Goal: Task Accomplishment & Management: Use online tool/utility

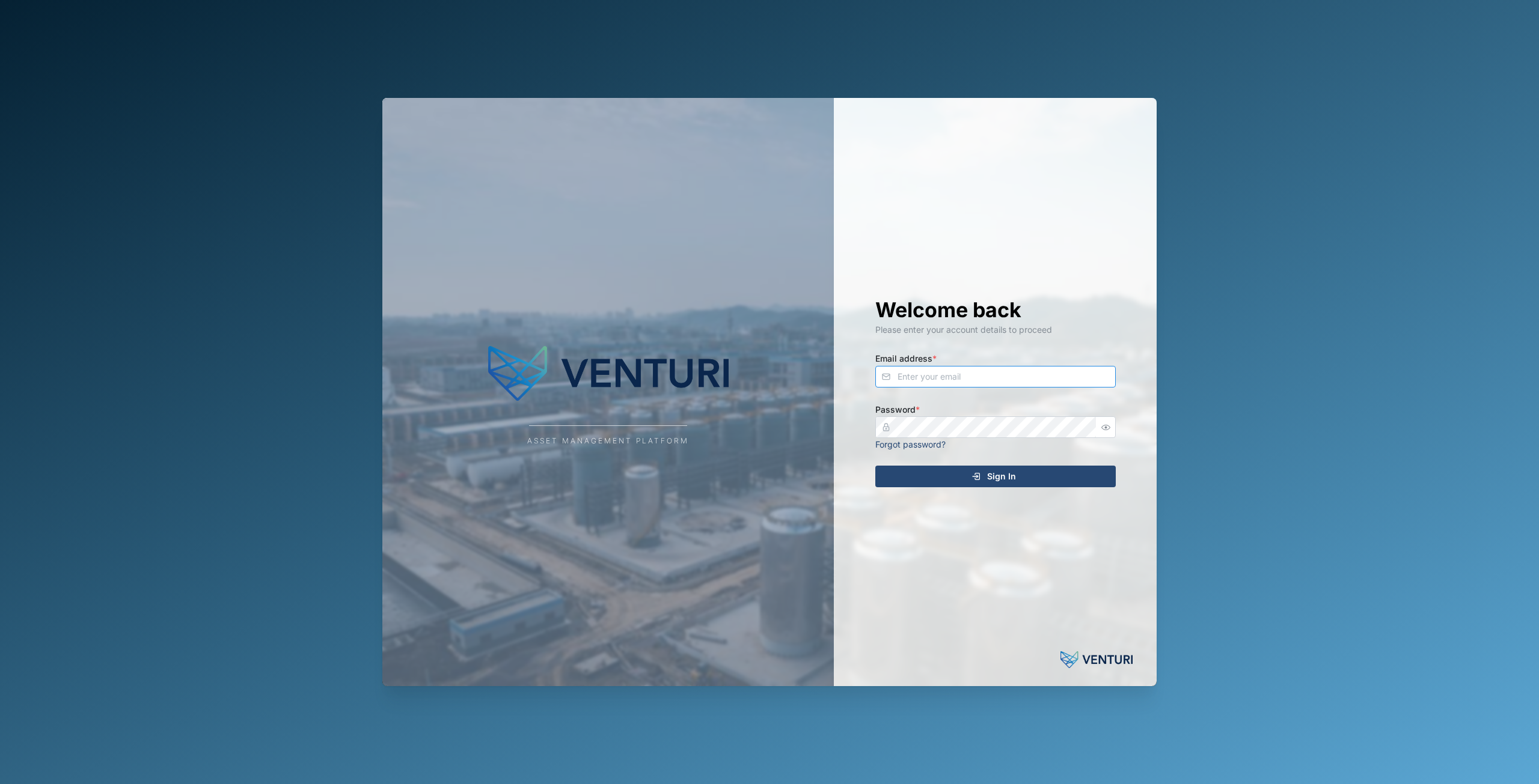
type input "[EMAIL_ADDRESS][DOMAIN_NAME]"
click at [961, 470] on div "Sign In" at bounding box center [993, 476] width 221 height 20
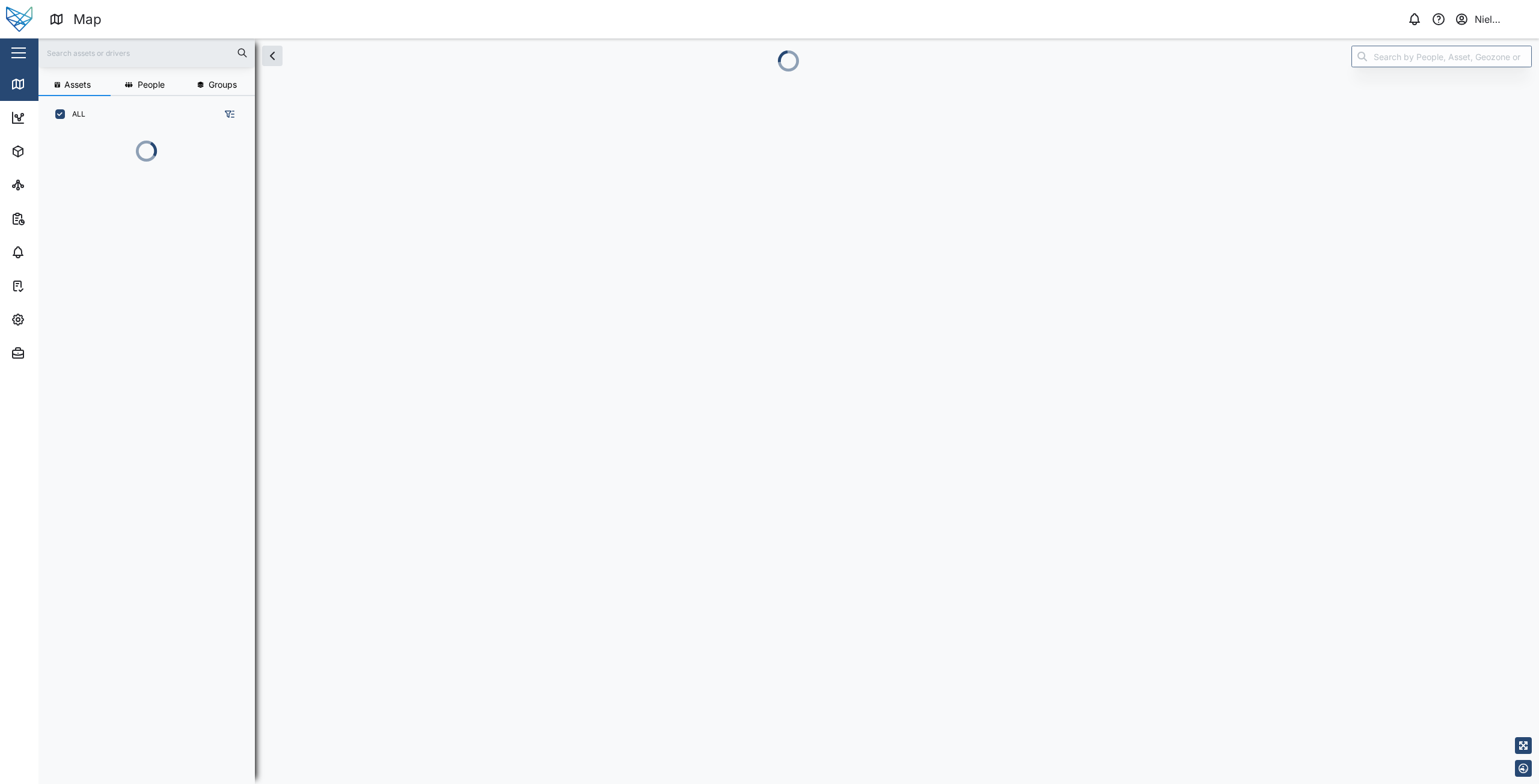
scroll to position [637, 188]
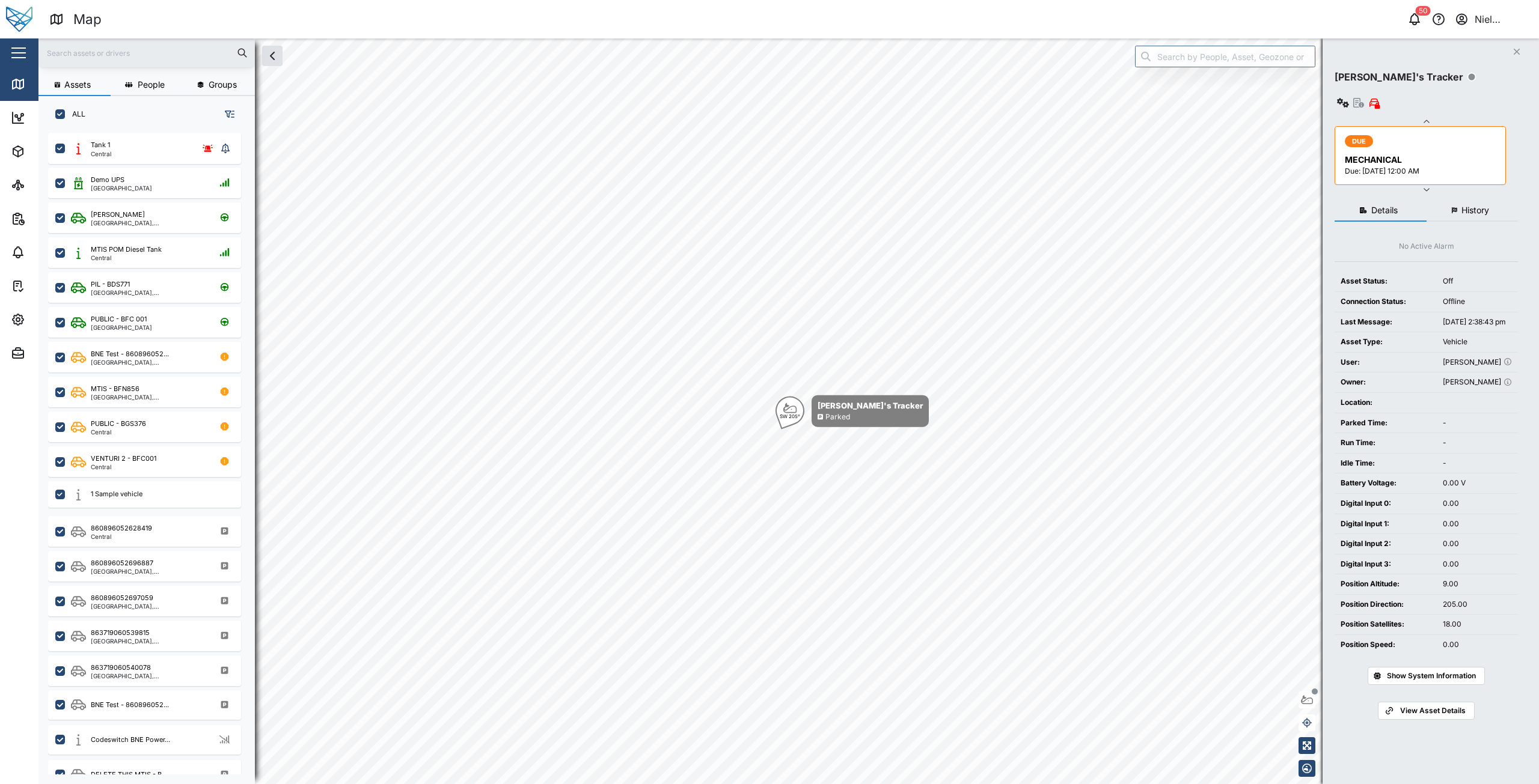
click at [20, 44] on button "button" at bounding box center [19, 53] width 20 height 20
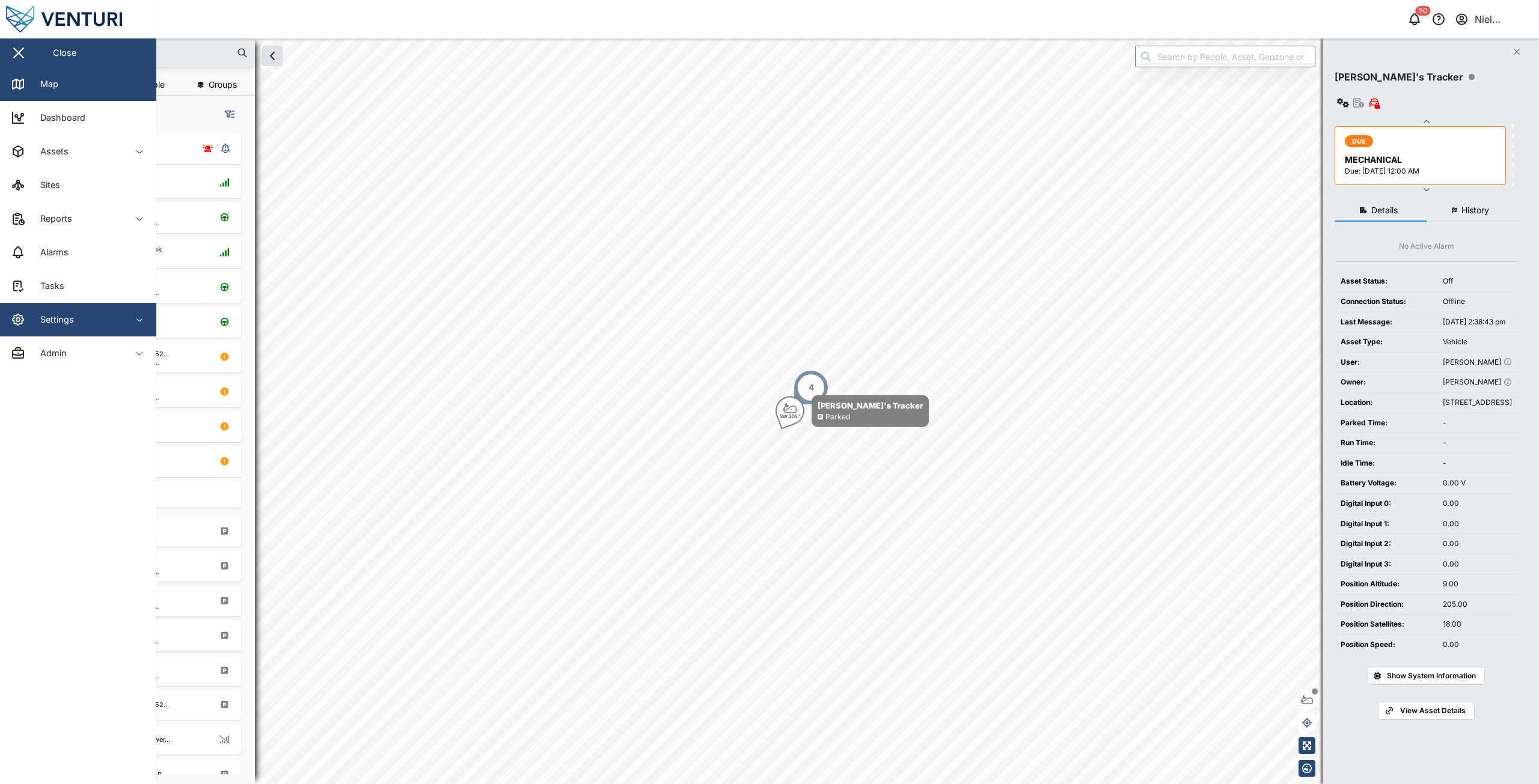
click at [72, 317] on div "Settings" at bounding box center [53, 319] width 42 height 13
click at [70, 315] on div "Settings" at bounding box center [53, 319] width 42 height 13
click at [97, 329] on span "Settings" at bounding box center [66, 319] width 109 height 34
click at [97, 318] on div "Settings" at bounding box center [66, 319] width 109 height 15
click at [74, 227] on span "Reports" at bounding box center [66, 219] width 109 height 34
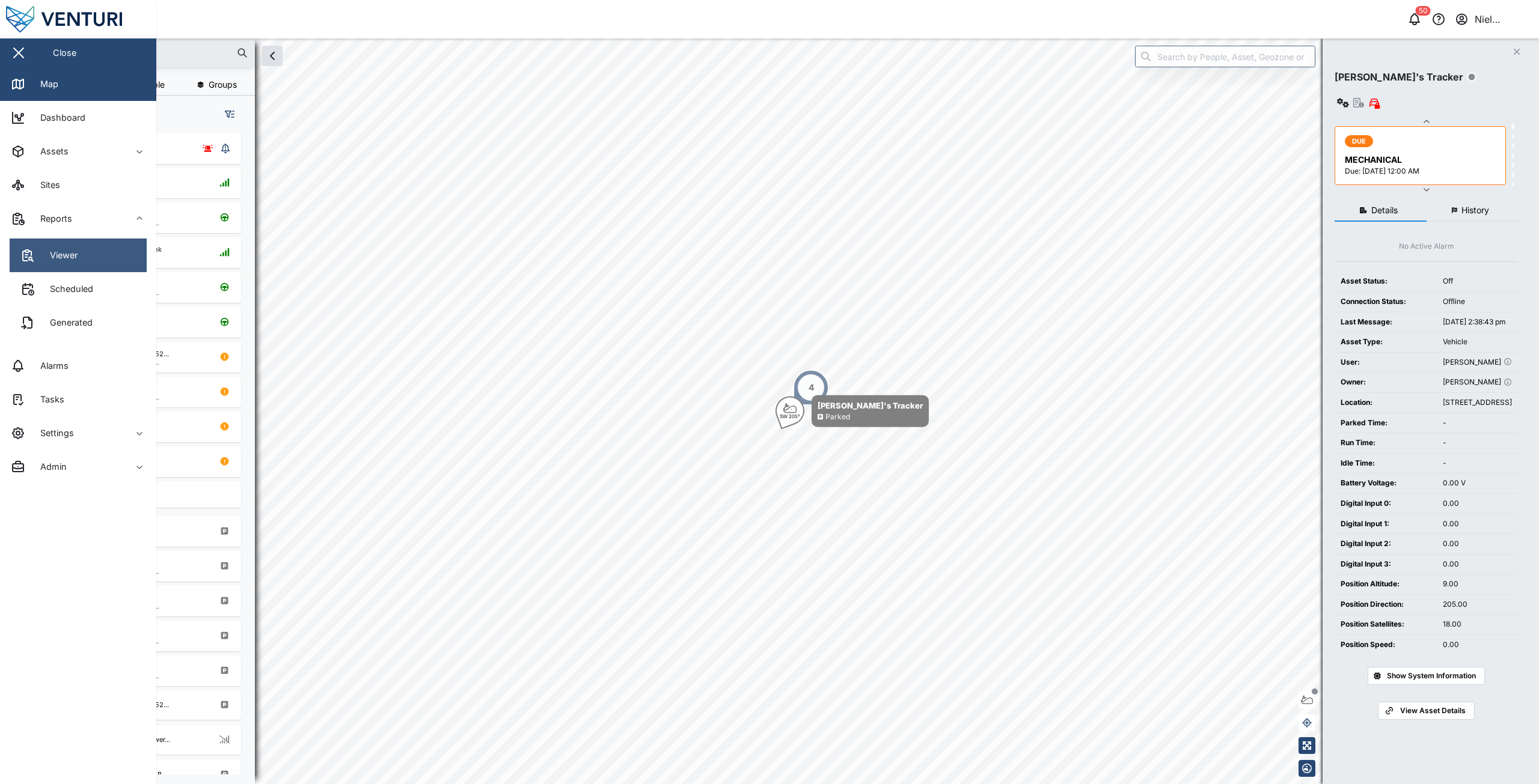
click at [69, 256] on div "Viewer" at bounding box center [59, 255] width 36 height 13
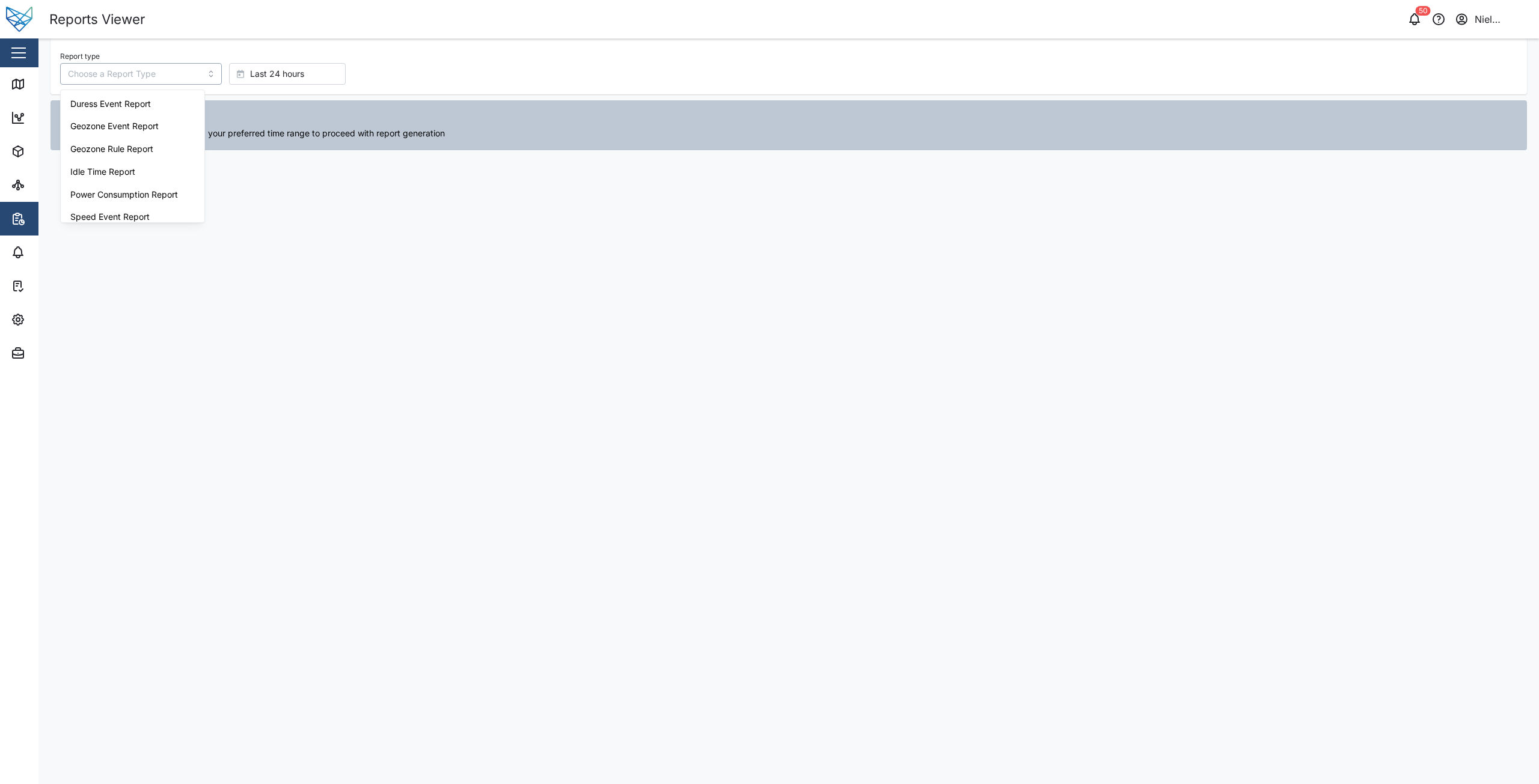
click at [145, 76] on input "Report type" at bounding box center [141, 74] width 162 height 22
type input "Power Consumption Report"
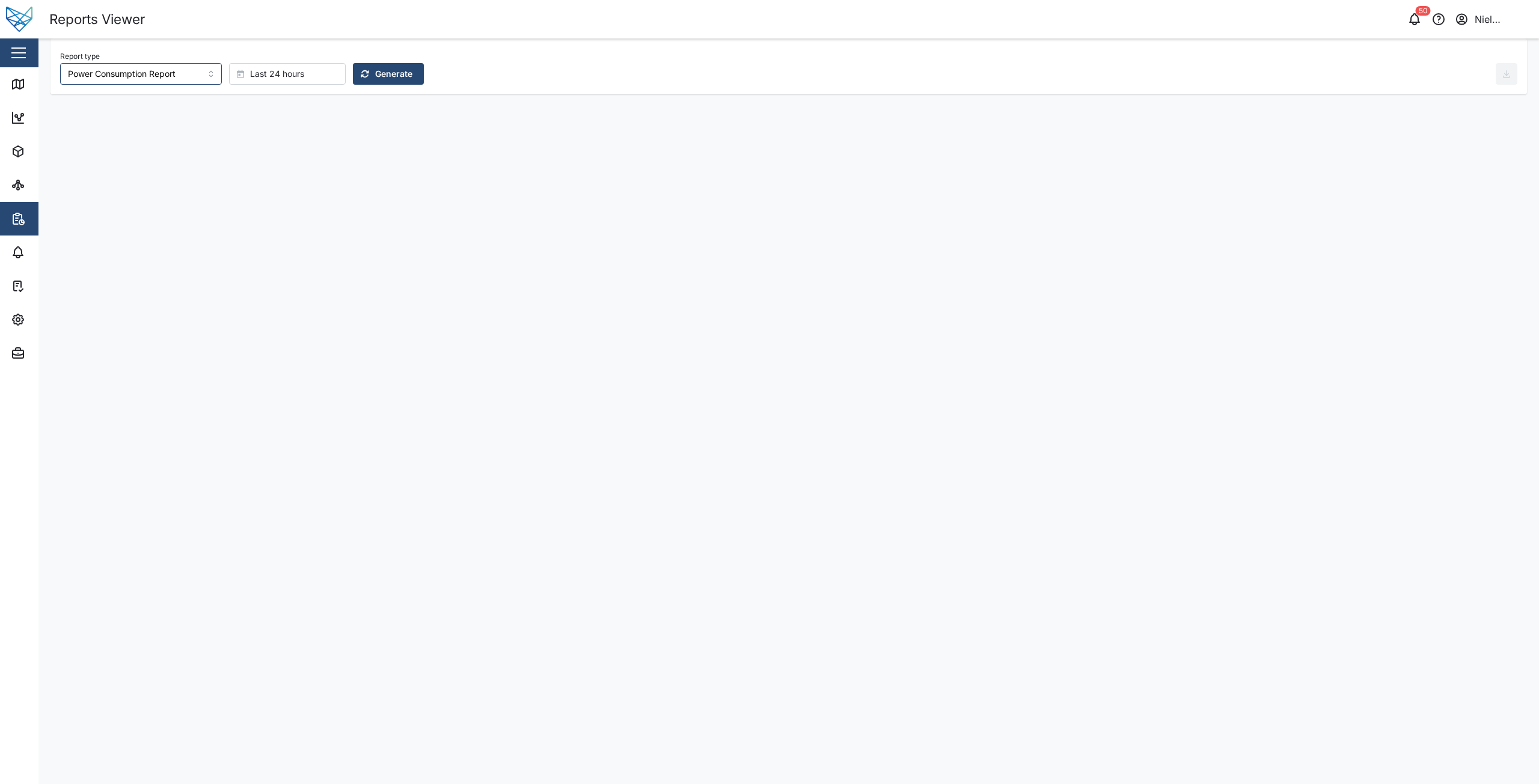
click at [375, 66] on span "Generate" at bounding box center [393, 74] width 37 height 20
click at [271, 79] on span "Last 24 hours" at bounding box center [277, 74] width 54 height 20
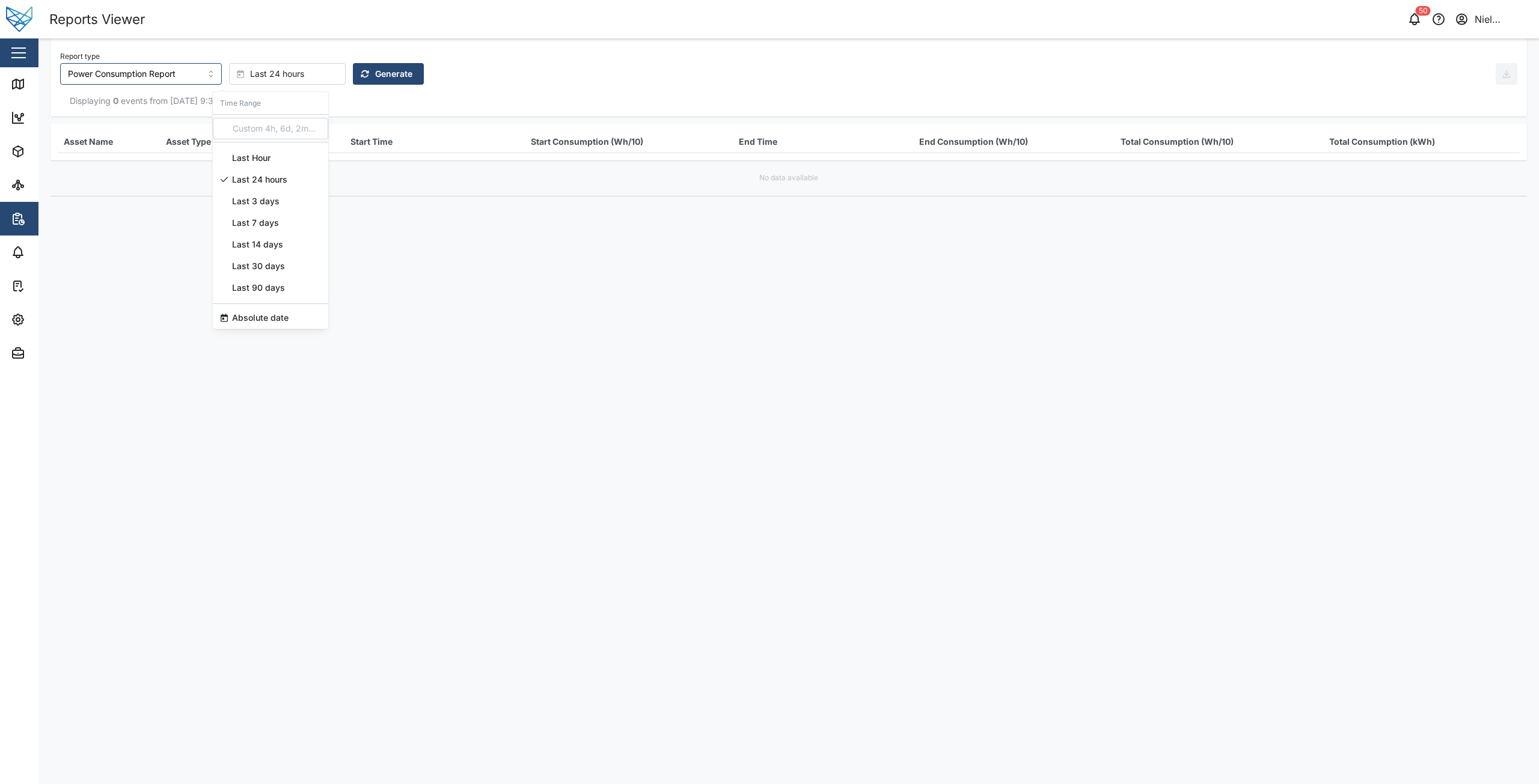
click at [261, 225] on span "Last 7 days" at bounding box center [255, 223] width 47 height 22
click at [382, 74] on span "Generate" at bounding box center [393, 74] width 37 height 20
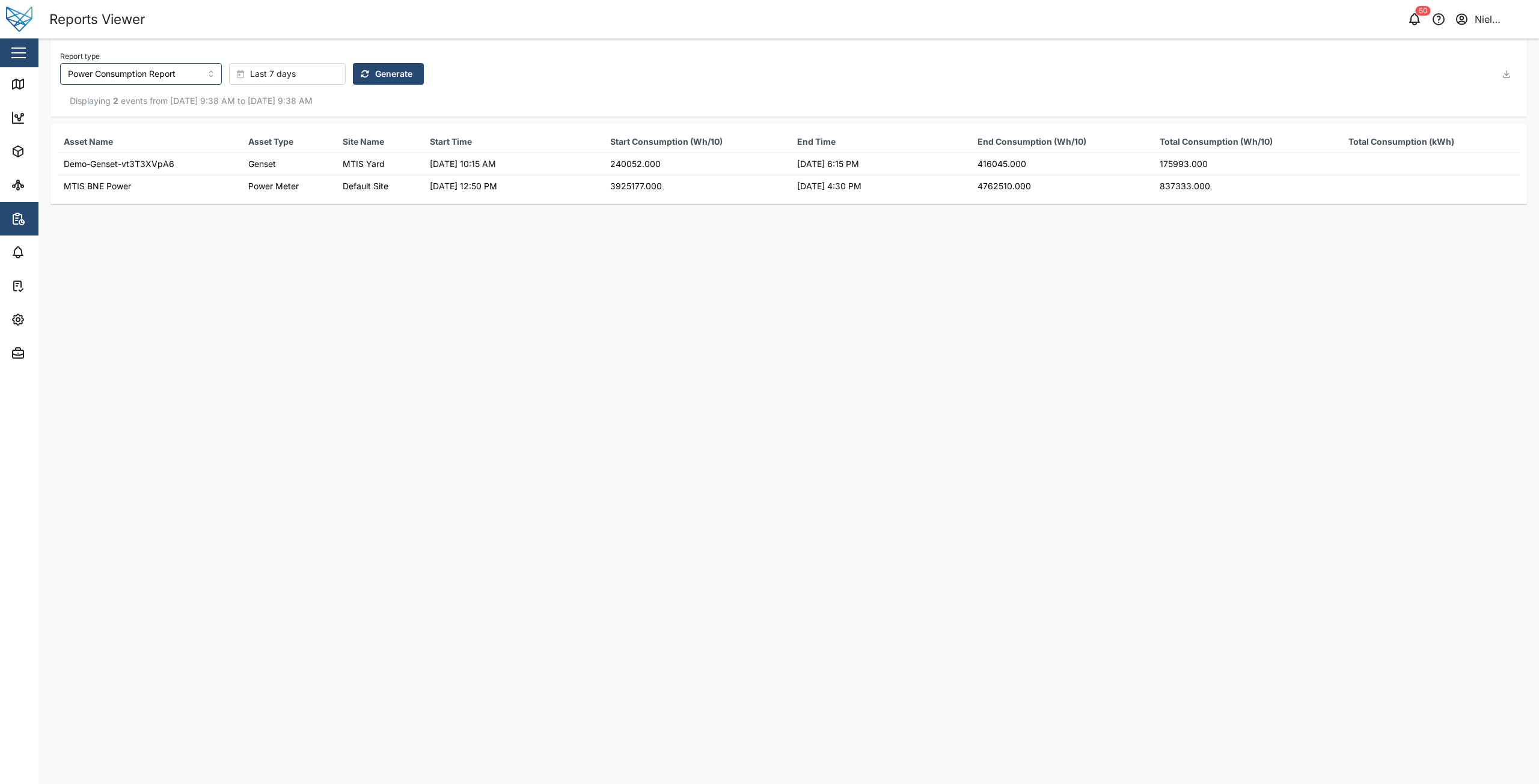
click at [294, 76] on div "Last 7 days" at bounding box center [285, 74] width 97 height 20
click at [258, 241] on span "Last 14 days" at bounding box center [258, 244] width 51 height 22
click at [380, 67] on span "Generate" at bounding box center [393, 74] width 37 height 20
click at [746, 574] on main "Report type Power Consumption Report Last 14 days Generate Displaying 2 events …" at bounding box center [789, 411] width 1500 height 745
click at [743, 339] on main "Report type Power Consumption Report Last 14 days Generate Displaying 2 events …" at bounding box center [789, 411] width 1500 height 745
